Goal: Transaction & Acquisition: Subscribe to service/newsletter

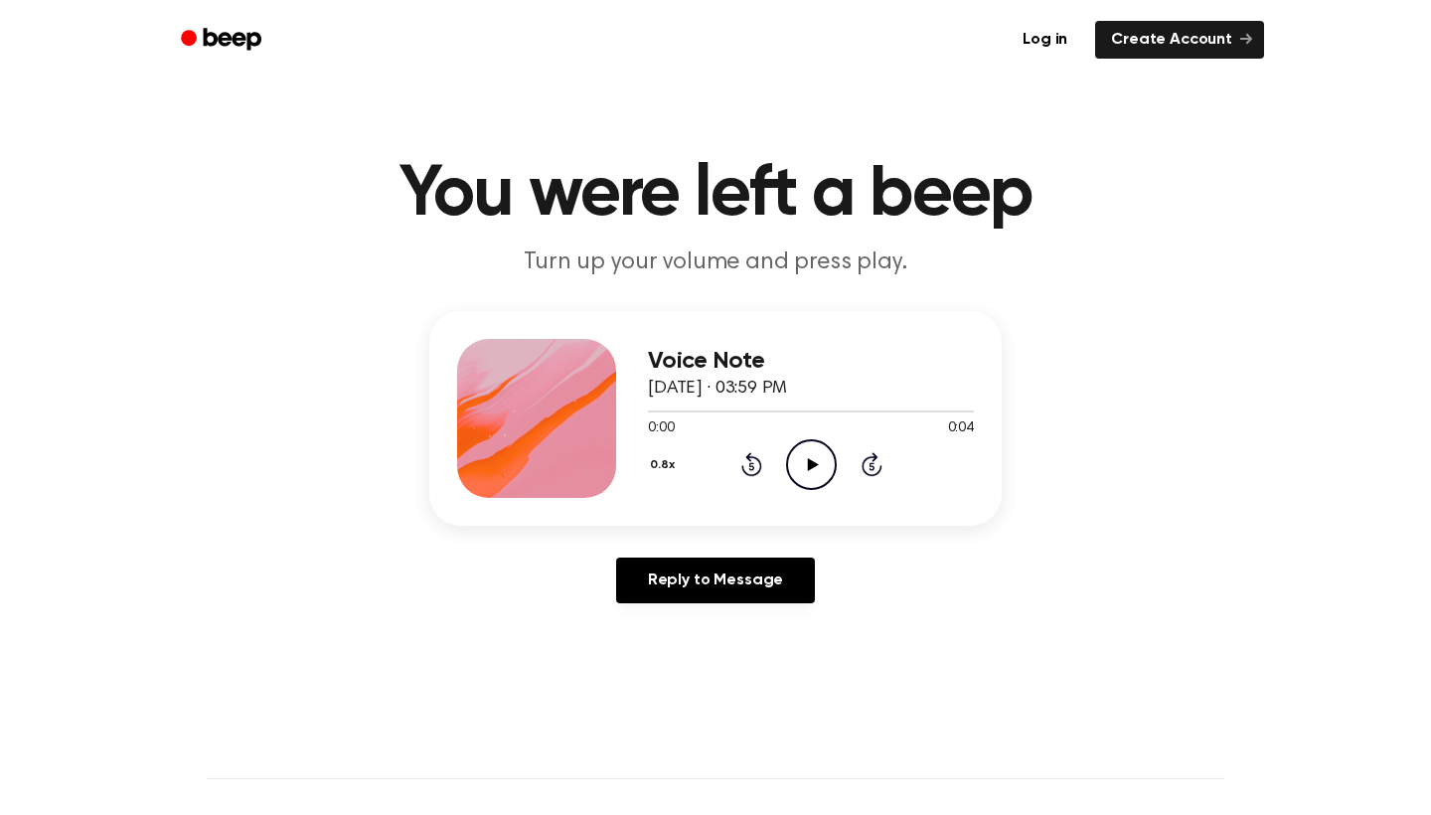
click at [808, 465] on icon at bounding box center [812, 464] width 11 height 13
click at [817, 444] on icon "Pause Audio" at bounding box center [811, 464] width 51 height 51
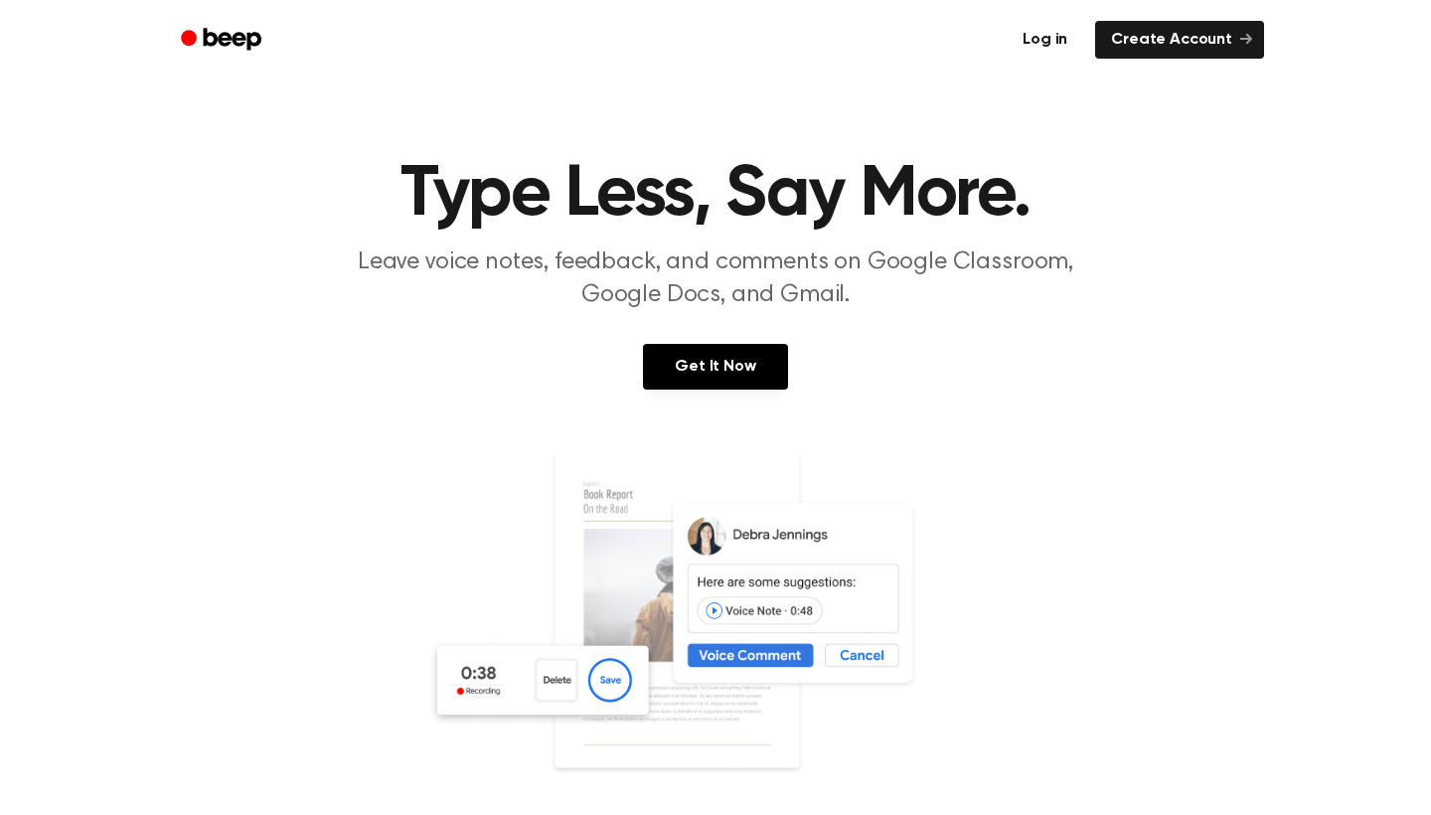
click at [1047, 43] on link "Log in" at bounding box center [1044, 40] width 77 height 38
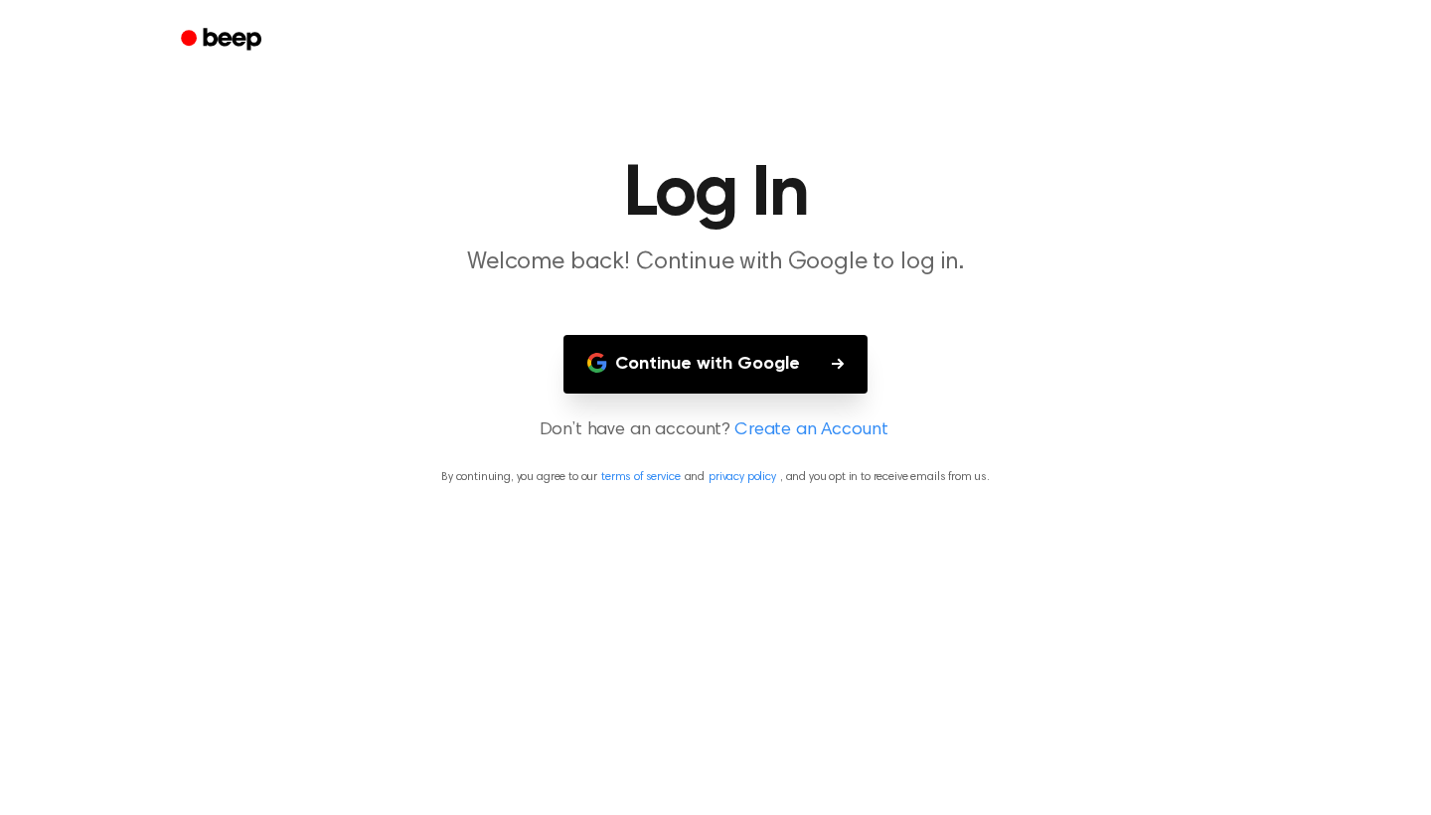
click at [702, 372] on button "Continue with Google" at bounding box center [715, 364] width 304 height 59
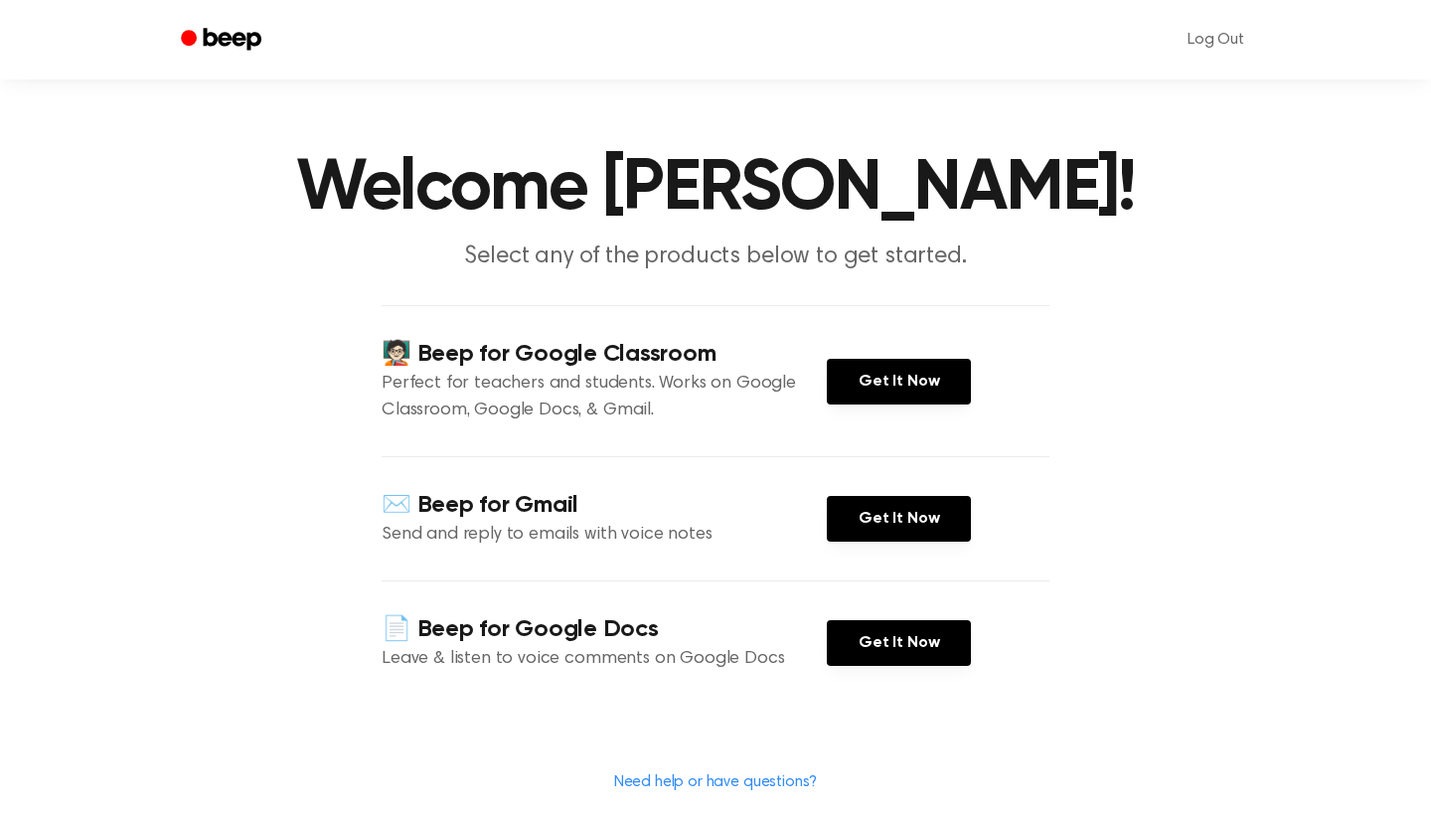
scroll to position [14, 0]
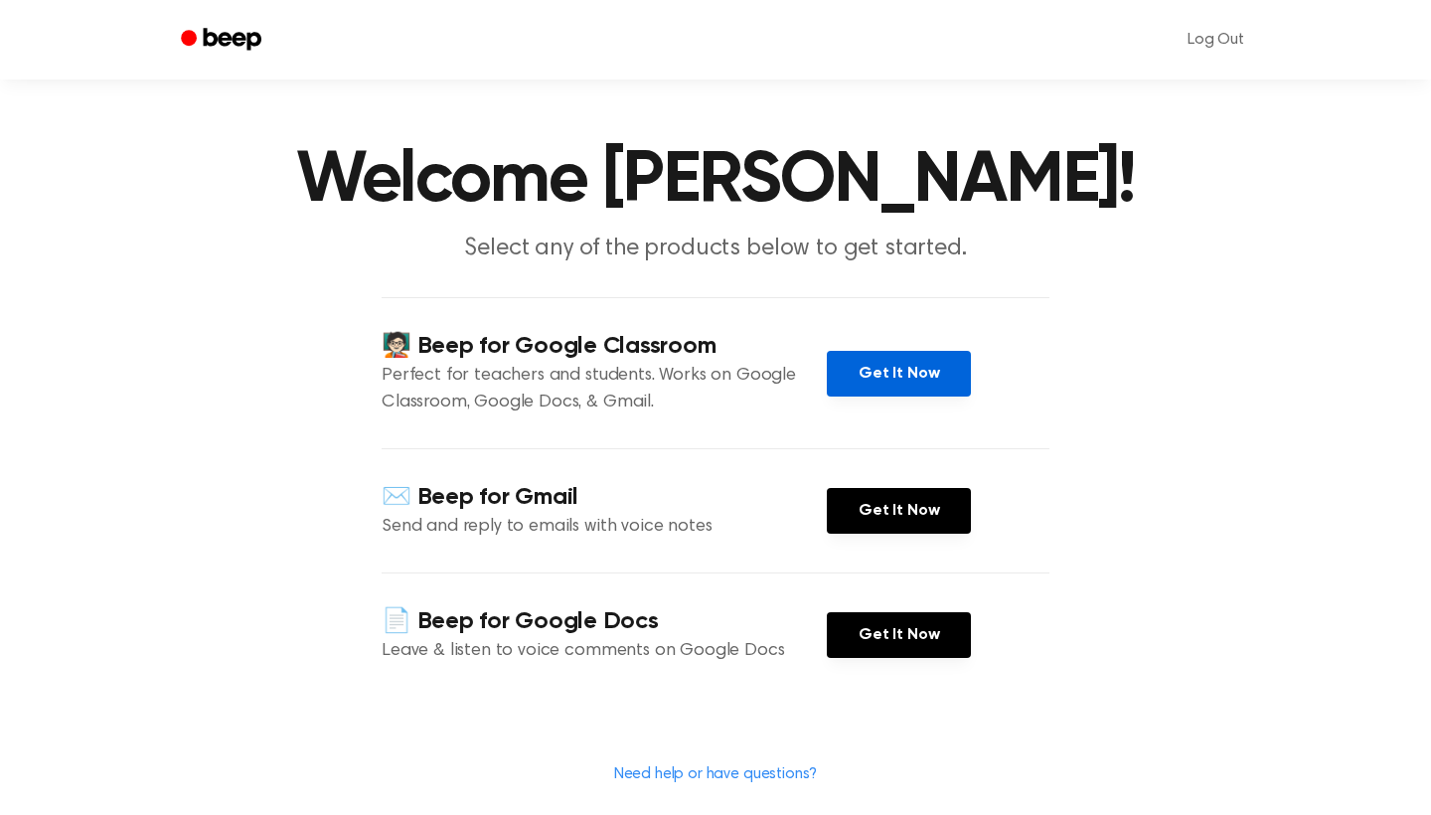
click at [906, 372] on link "Get It Now" at bounding box center [899, 374] width 144 height 46
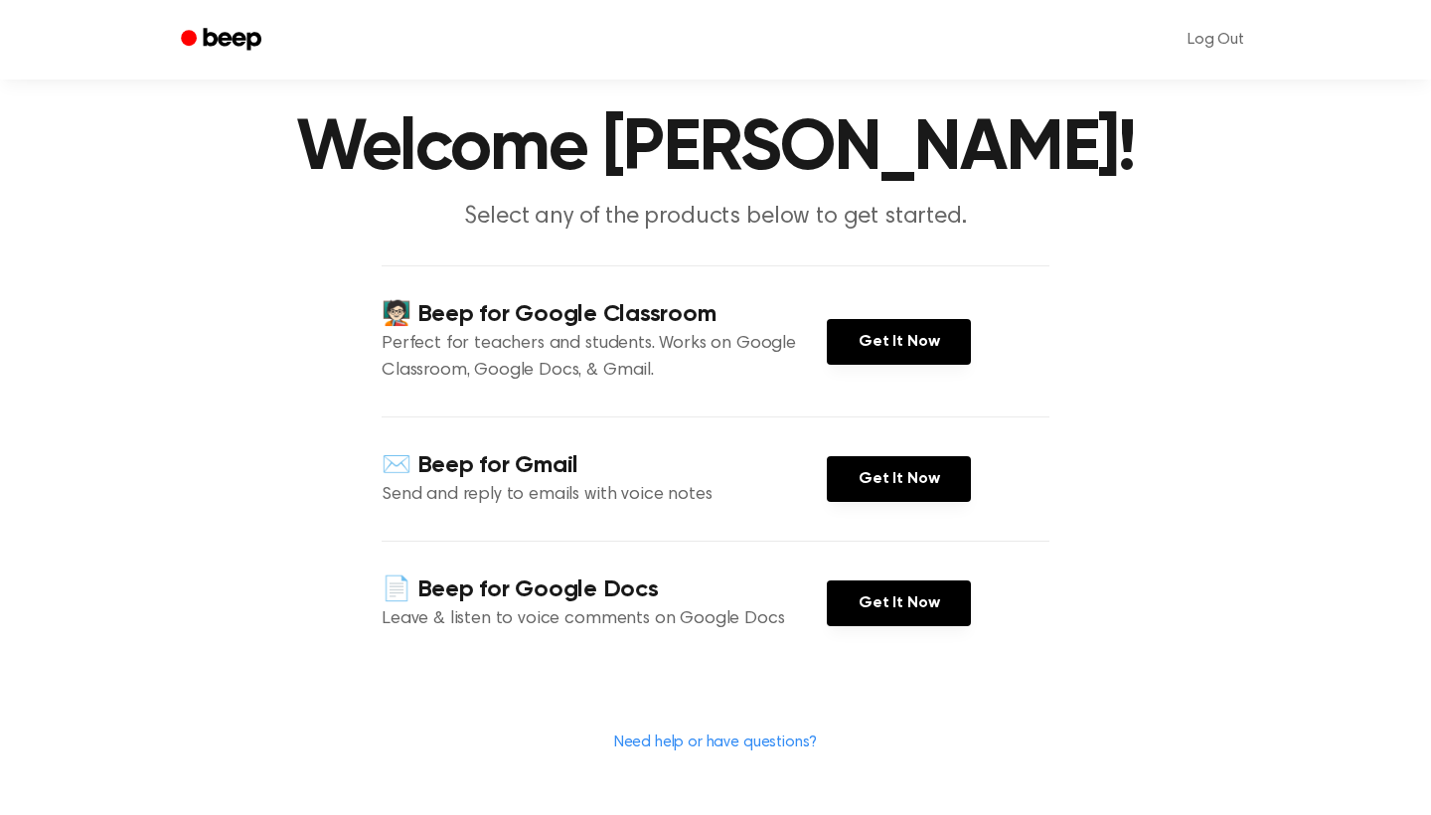
scroll to position [55, 0]
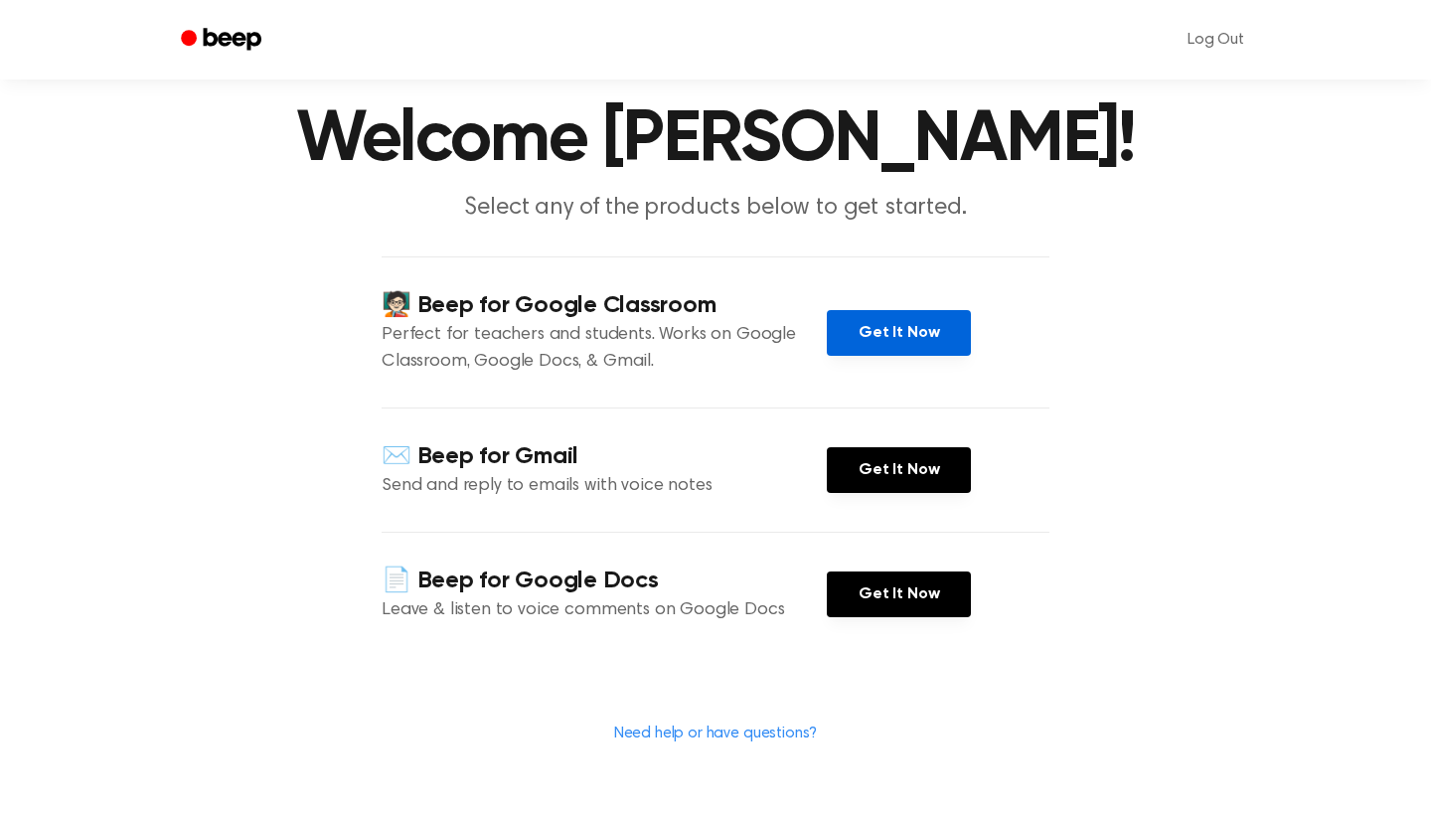
click at [900, 327] on link "Get It Now" at bounding box center [899, 333] width 144 height 46
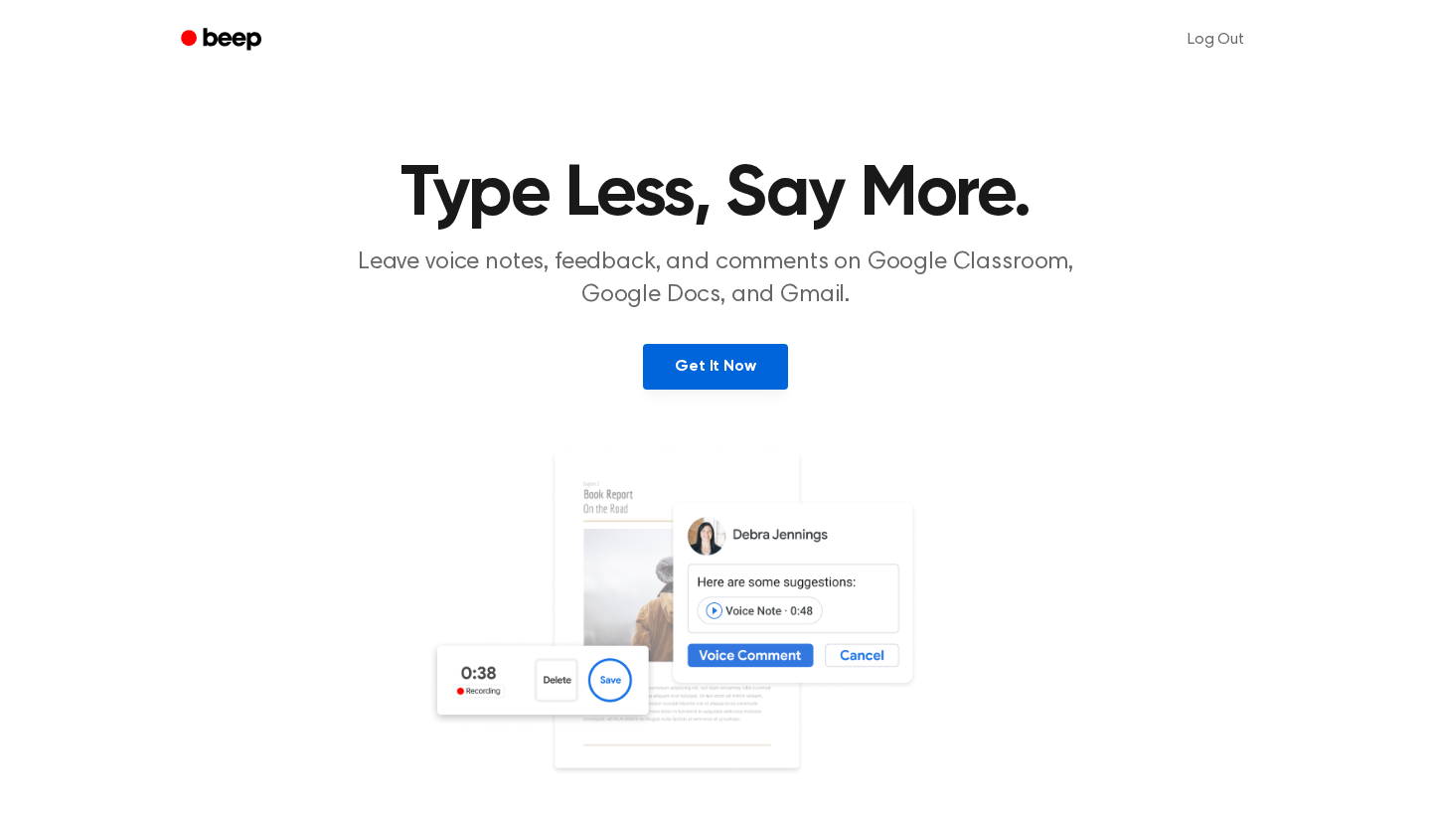
click at [679, 383] on link "Get It Now" at bounding box center [715, 367] width 144 height 46
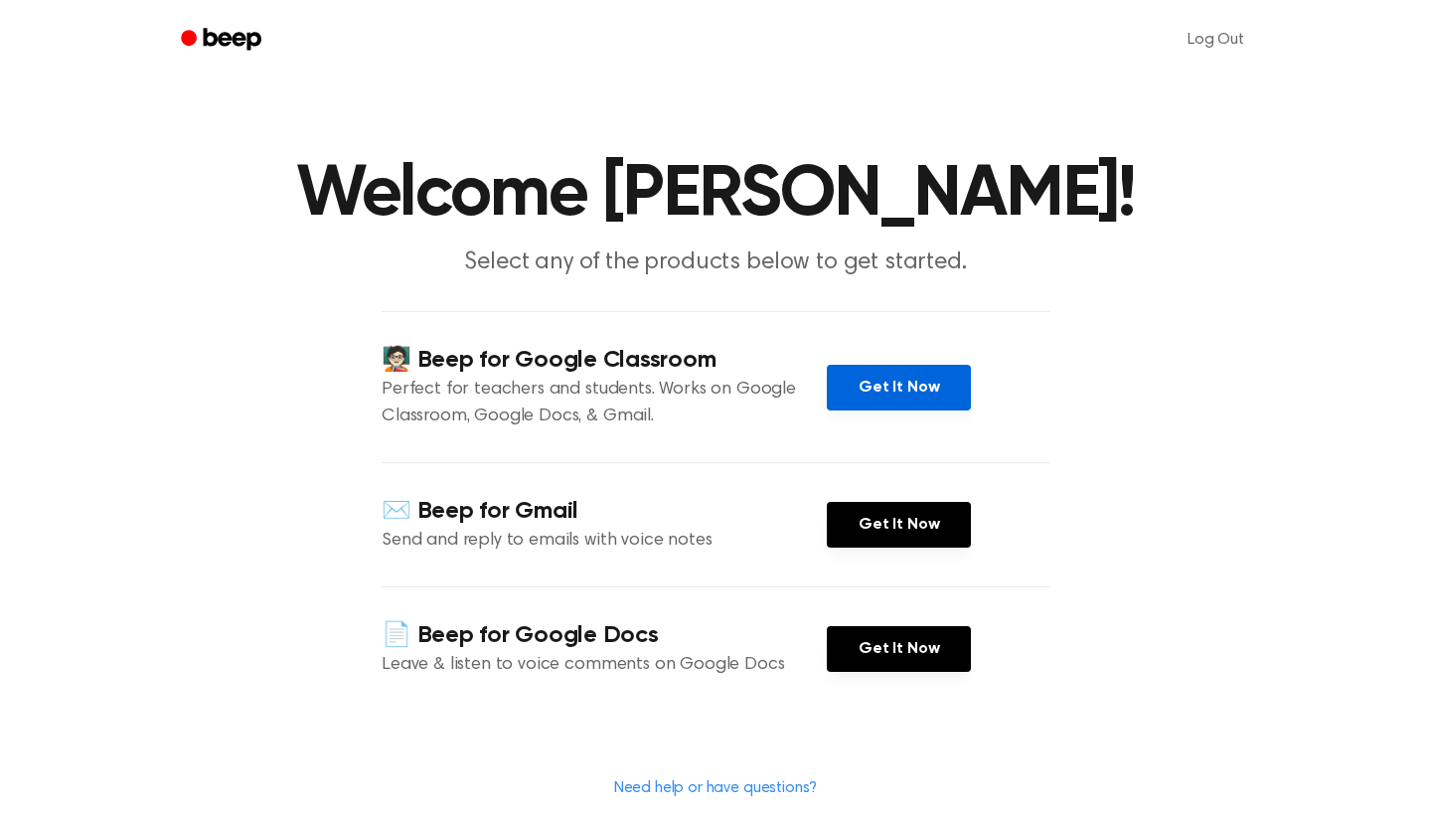
click at [928, 380] on link "Get It Now" at bounding box center [899, 388] width 144 height 46
click at [879, 378] on link "Get It Now" at bounding box center [899, 388] width 144 height 46
